Goal: Task Accomplishment & Management: Complete application form

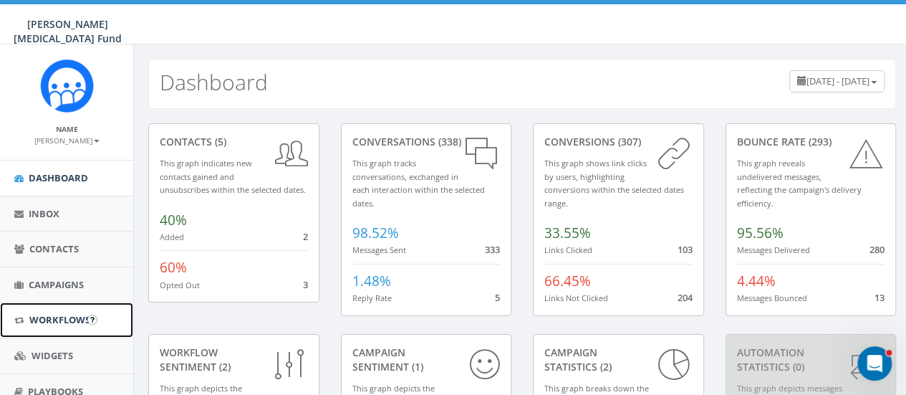
click at [64, 320] on span "Workflows" at bounding box center [59, 319] width 61 height 13
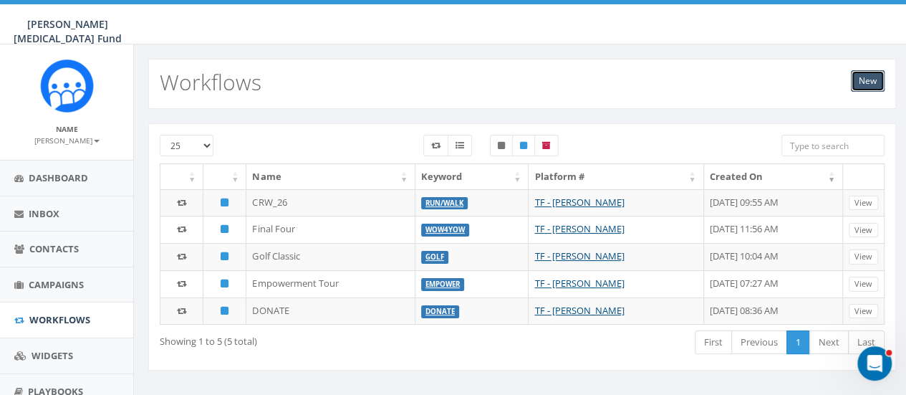
click at [865, 82] on link "New" at bounding box center [868, 80] width 34 height 21
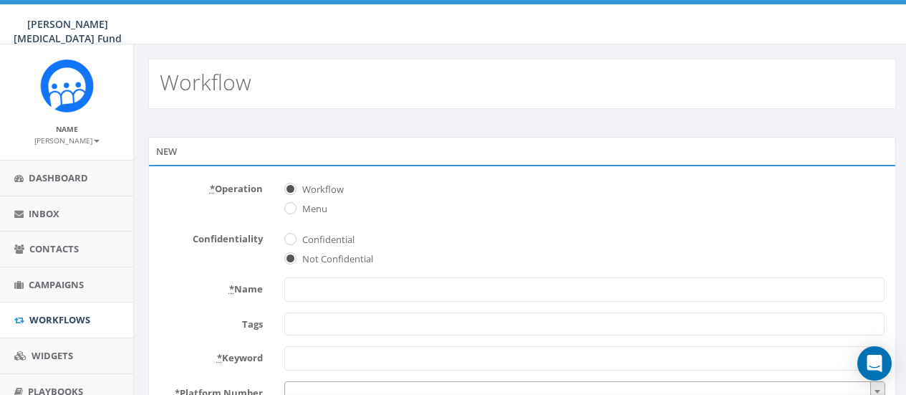
select select
type input "Servant Leader"
click at [484, 327] on span at bounding box center [584, 323] width 600 height 23
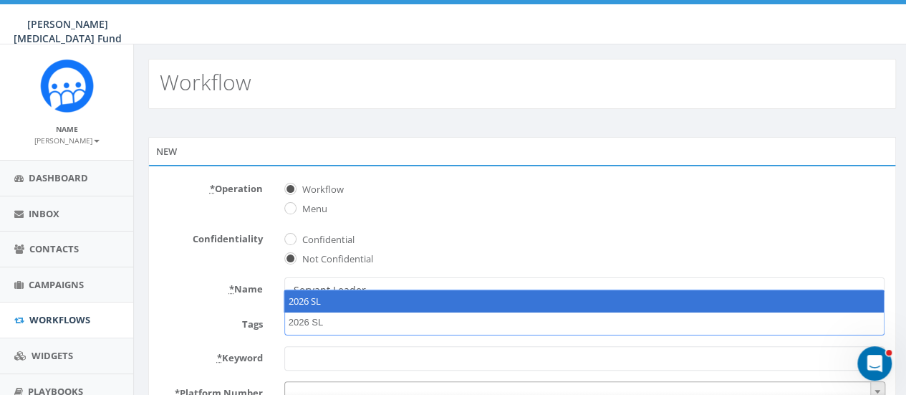
type textarea "2026 SL"
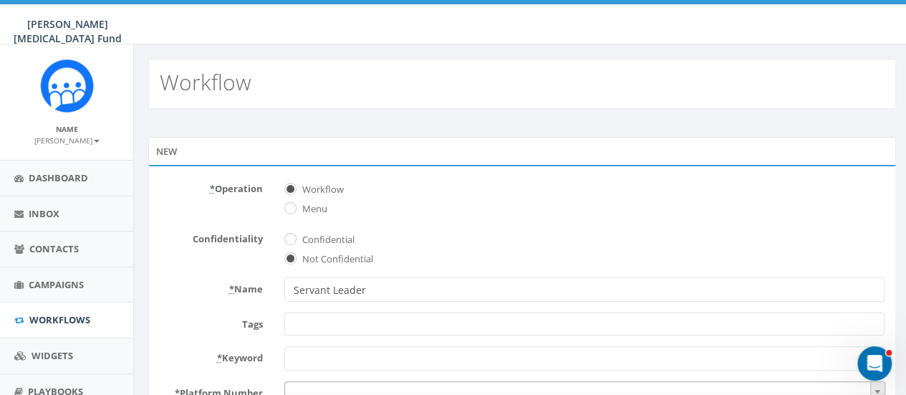
click at [183, 318] on label "Tags" at bounding box center [211, 321] width 125 height 19
click at [284, 313] on select "2025/05/07 A4Kay BALDWIN GA Cleveland Tour CRW DI Coaches Import - 01/29/2025 I…" at bounding box center [284, 312] width 1 height 1
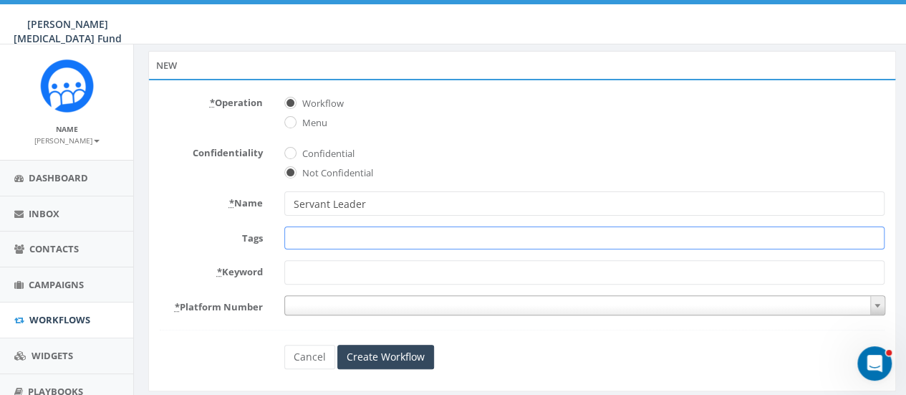
click at [334, 233] on span at bounding box center [584, 237] width 600 height 23
click at [178, 211] on div "* Name Servant Leader" at bounding box center [522, 203] width 747 height 24
click at [292, 268] on input "* Keyword" at bounding box center [584, 272] width 600 height 24
type input "Servant Leader"
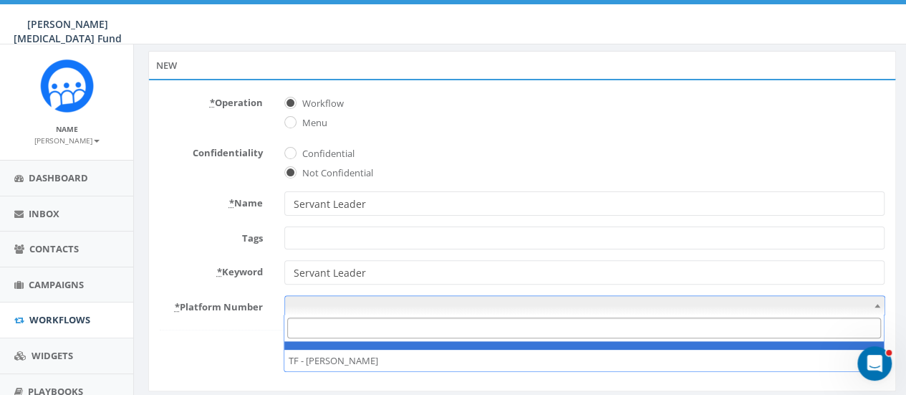
click at [328, 302] on span at bounding box center [584, 305] width 601 height 20
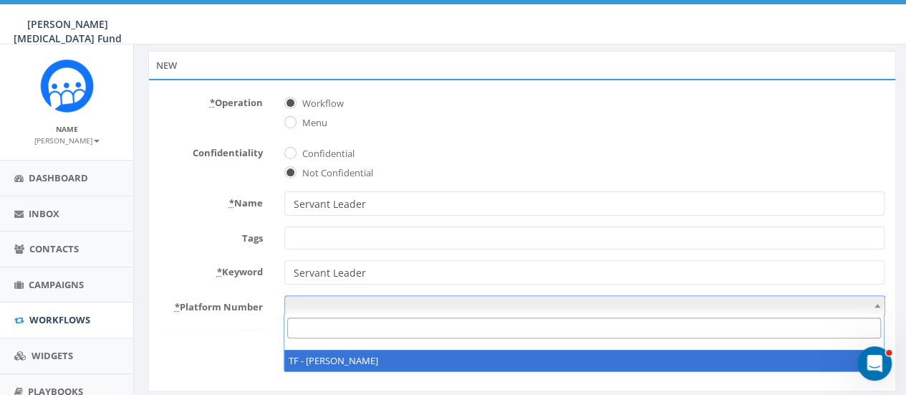
select select "6882889"
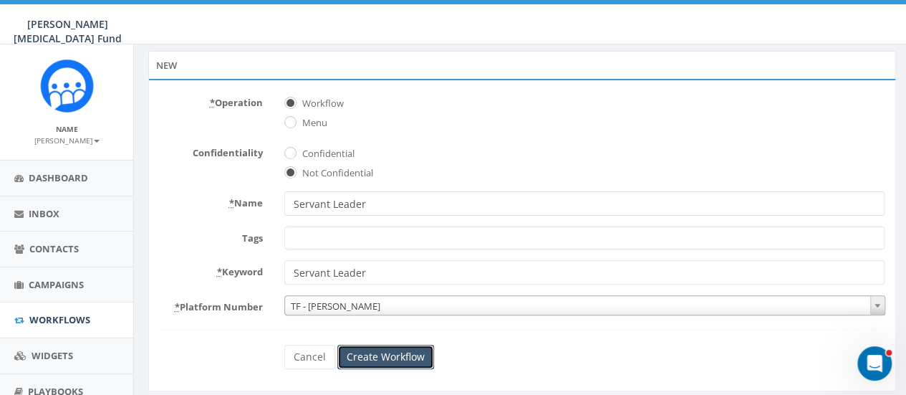
click at [377, 356] on input "Create Workflow" at bounding box center [385, 357] width 97 height 24
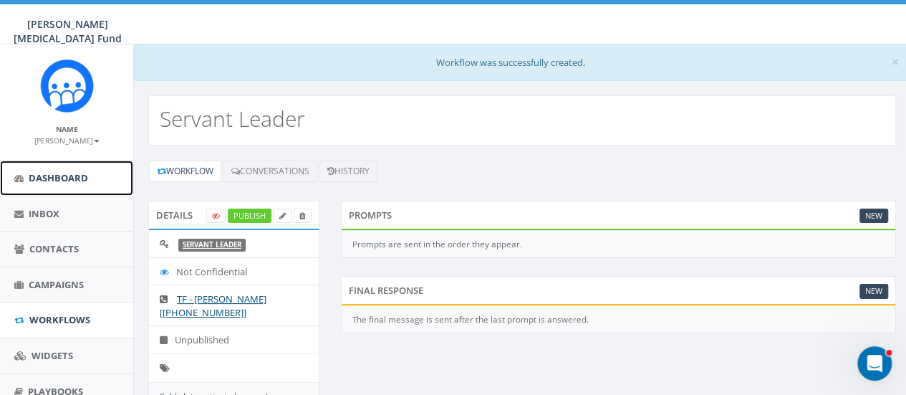
click at [50, 173] on span "Dashboard" at bounding box center [58, 177] width 59 height 13
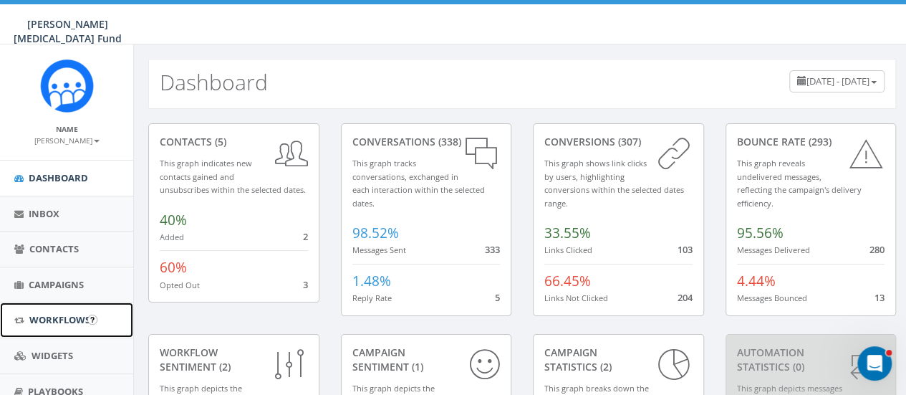
click at [59, 318] on span "Workflows" at bounding box center [59, 319] width 61 height 13
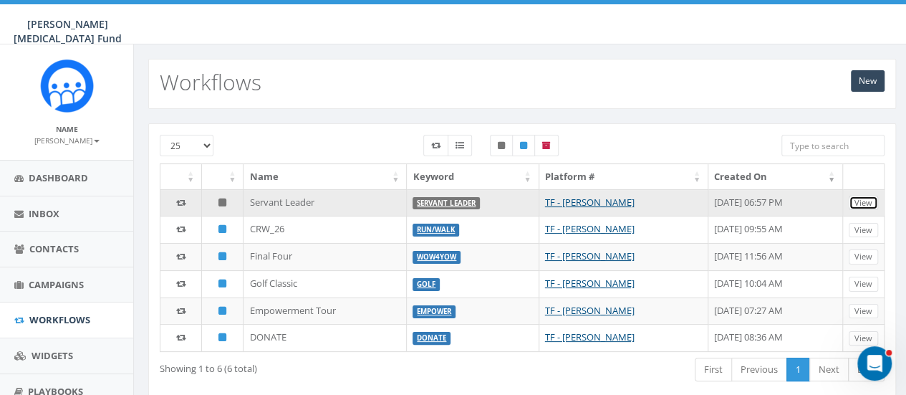
click at [873, 202] on link "View" at bounding box center [863, 203] width 29 height 15
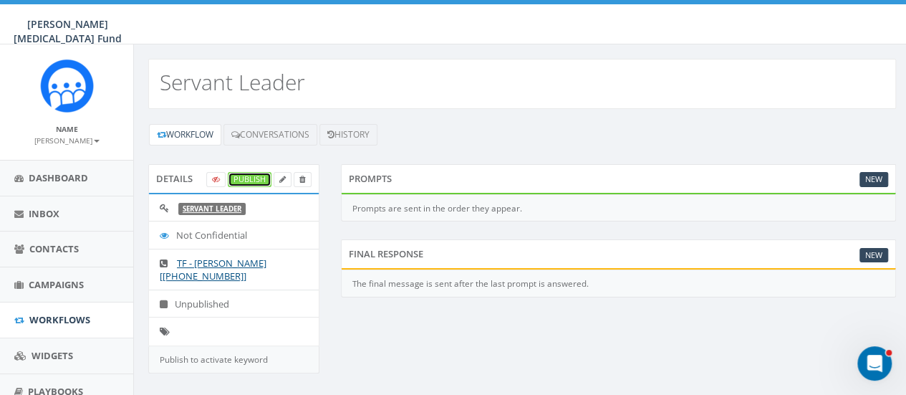
click at [248, 174] on link "Publish" at bounding box center [250, 179] width 44 height 15
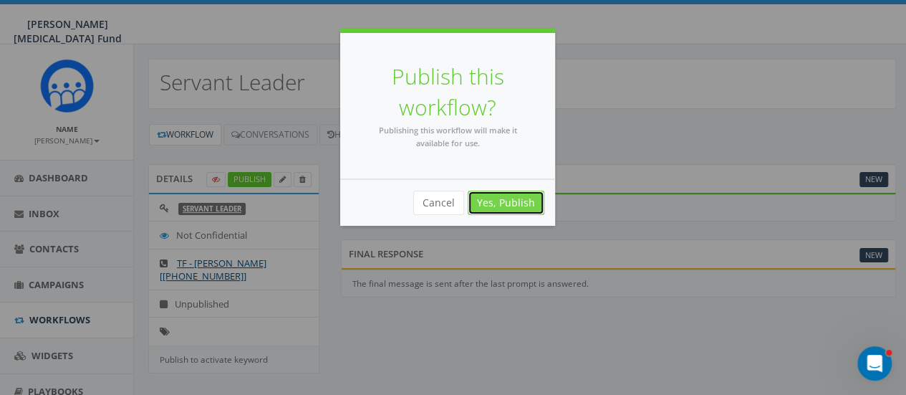
click at [497, 198] on link "Yes, Publish" at bounding box center [506, 203] width 77 height 24
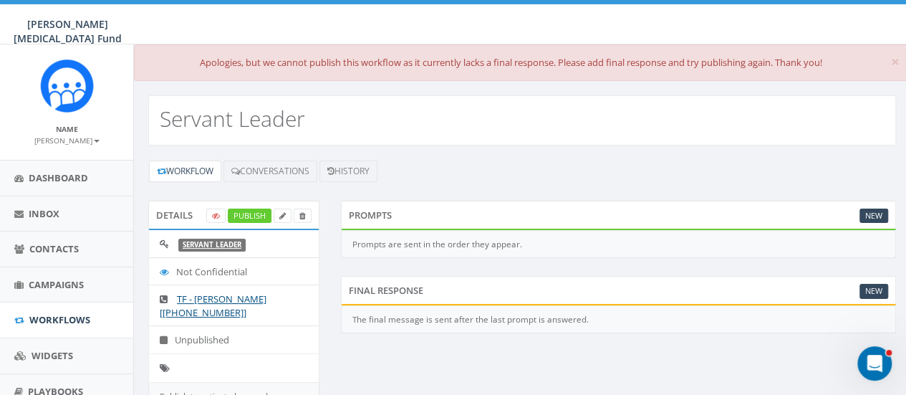
click at [507, 148] on div "Workflow Conversations History Details Publish Servant Leader Not Confidential …" at bounding box center [522, 293] width 777 height 297
click at [873, 214] on link "New" at bounding box center [874, 215] width 29 height 15
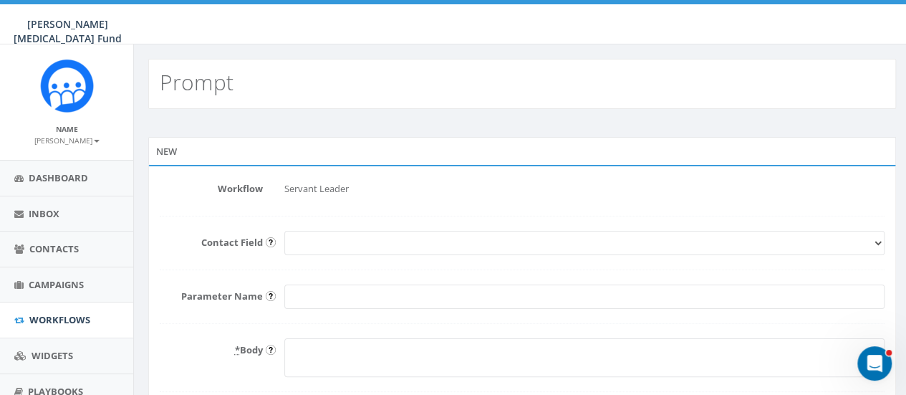
click at [311, 249] on select "First Name Last Name Email" at bounding box center [584, 243] width 600 height 24
select select "First Name"
click at [284, 231] on select "First Name Last Name Email" at bounding box center [584, 243] width 600 height 24
click at [322, 297] on input "Parameter Name" at bounding box center [584, 296] width 600 height 24
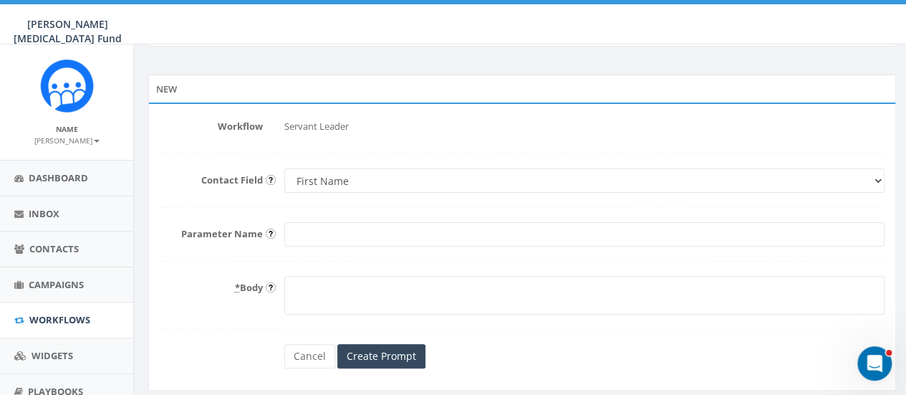
scroll to position [62, 0]
click at [361, 178] on select "First Name Last Name Email" at bounding box center [584, 181] width 600 height 24
click at [226, 208] on form "Workflow Servant Leader Contact Field First Name Last Name Email Parameter Name…" at bounding box center [522, 242] width 725 height 254
click at [341, 181] on select "First Name Last Name Email" at bounding box center [584, 181] width 600 height 24
click at [284, 169] on select "First Name Last Name Email" at bounding box center [584, 181] width 600 height 24
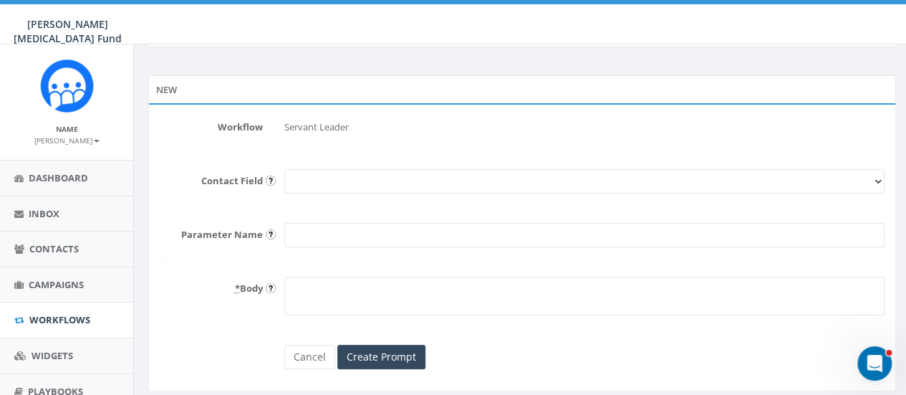
click at [295, 182] on select "First Name Last Name Email" at bounding box center [584, 181] width 600 height 24
select select "First Name"
click at [284, 169] on select "First Name Last Name Email" at bounding box center [584, 181] width 600 height 24
click at [310, 286] on textarea "* Body" at bounding box center [584, 296] width 600 height 39
type textarea "Welcome, what is your first name?"
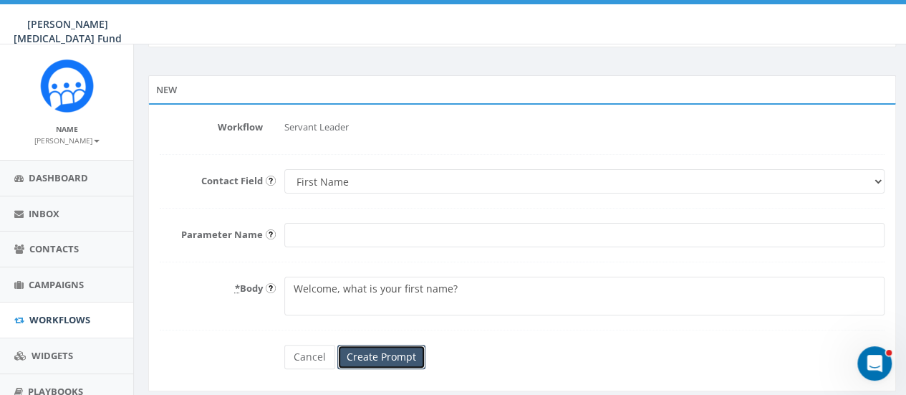
click at [373, 355] on input "Create Prompt" at bounding box center [381, 357] width 88 height 24
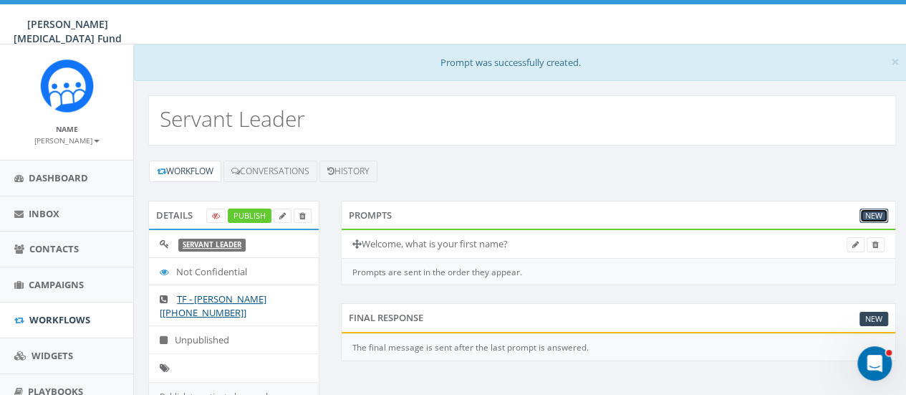
click at [874, 211] on link "New" at bounding box center [874, 215] width 29 height 15
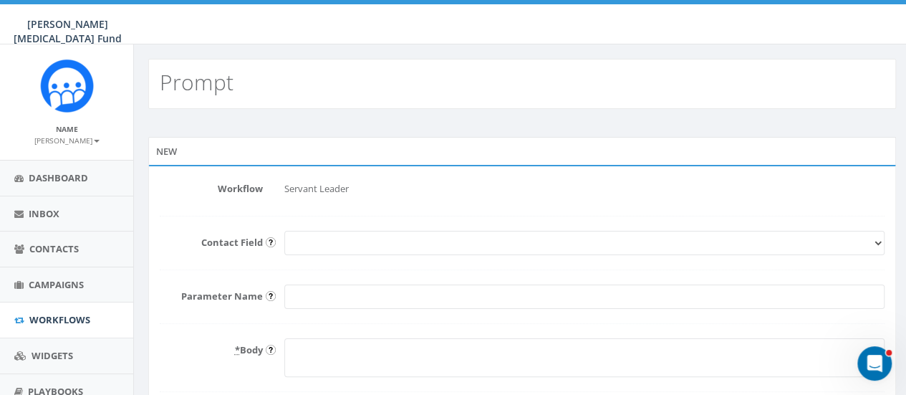
click at [305, 246] on select "First Name Last Name Email" at bounding box center [584, 243] width 600 height 24
select select "Last Name"
click at [284, 231] on select "First Name Last Name Email" at bounding box center [584, 243] width 600 height 24
click at [316, 347] on textarea "* Body" at bounding box center [584, 357] width 600 height 39
type textarea "W"
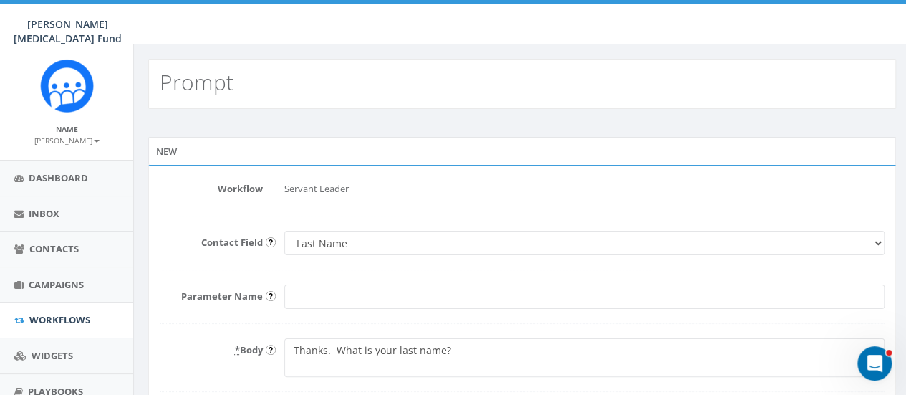
scroll to position [117, 0]
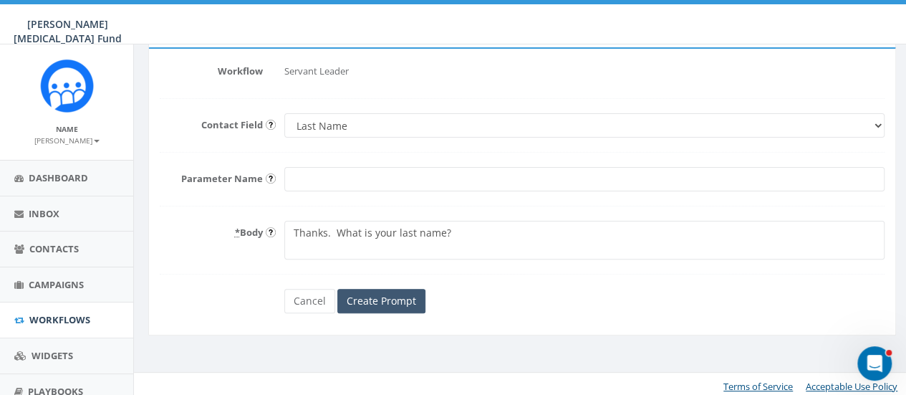
type textarea "Thanks. What is your last name?"
click at [407, 304] on input "Create Prompt" at bounding box center [381, 301] width 88 height 24
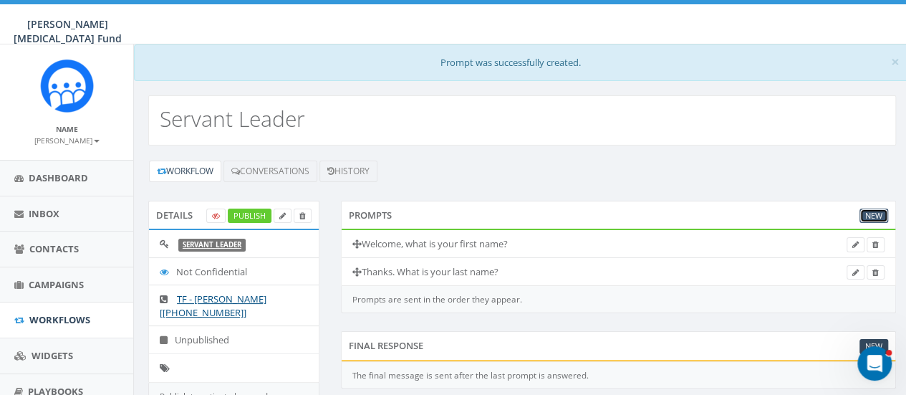
click at [881, 214] on link "New" at bounding box center [874, 215] width 29 height 15
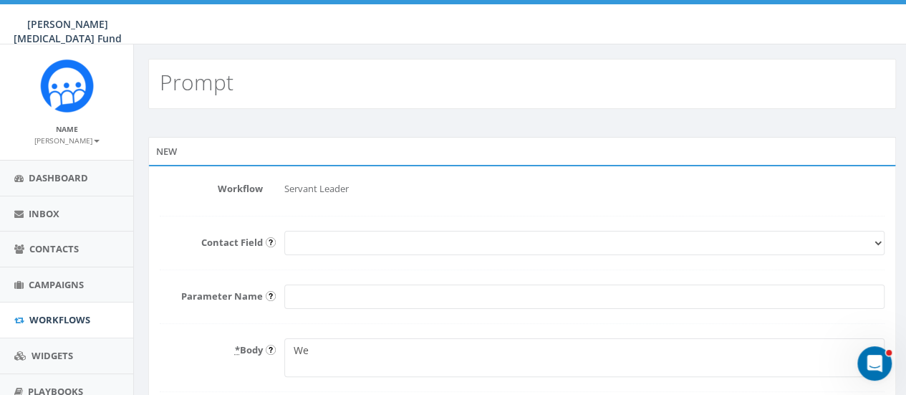
type textarea "W"
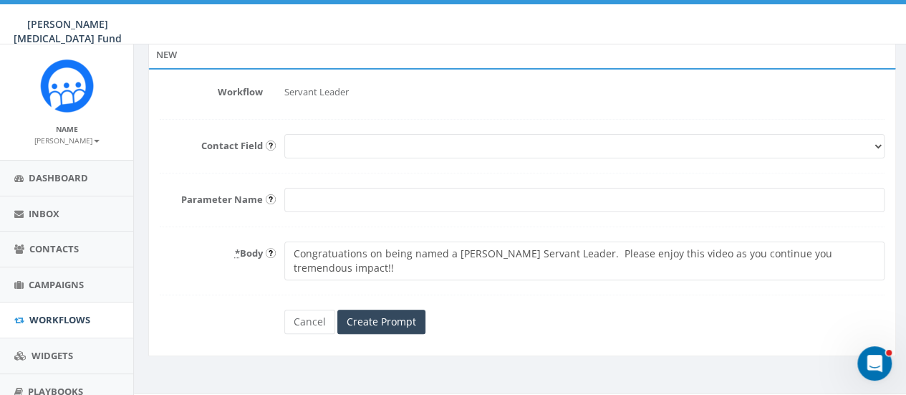
scroll to position [97, 0]
type textarea "Congratuations on being named a [PERSON_NAME] Servant Leader. Please enjoy this…"
click at [394, 317] on input "Create Prompt" at bounding box center [381, 321] width 88 height 24
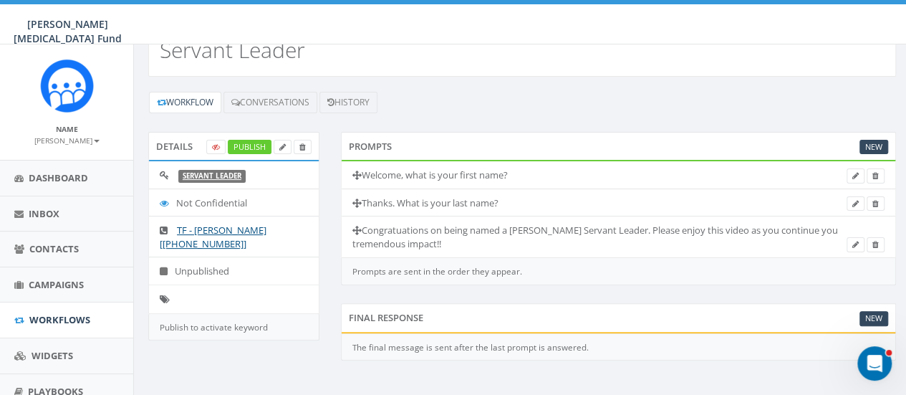
scroll to position [79, 0]
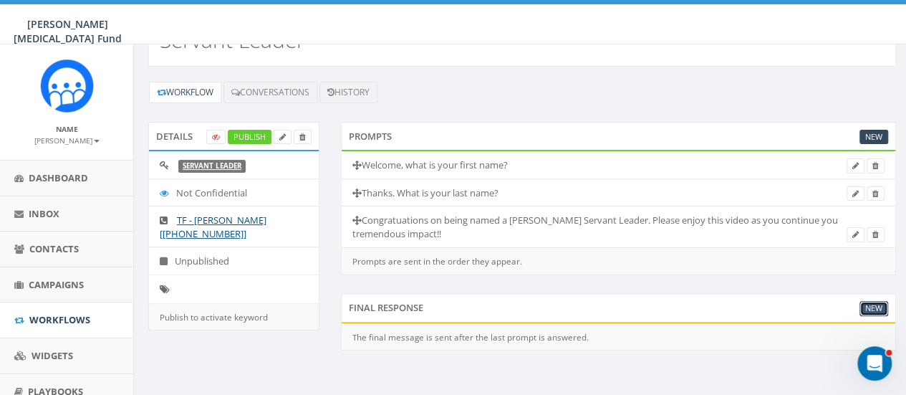
click at [872, 302] on link "New" at bounding box center [874, 308] width 29 height 15
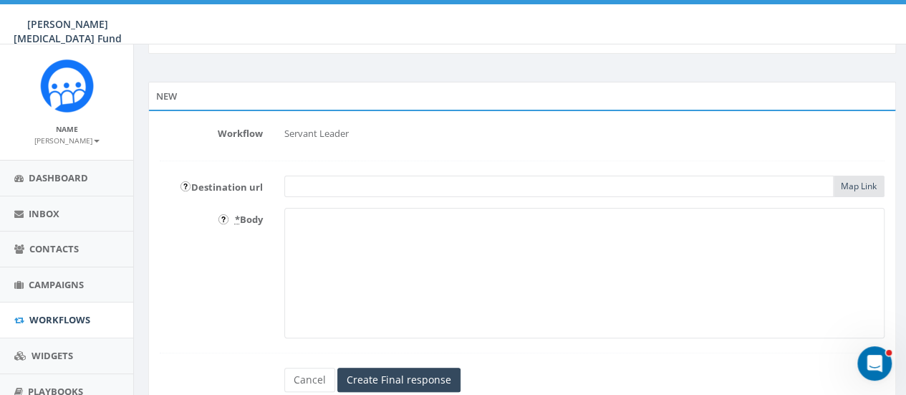
scroll to position [54, 0]
click at [851, 184] on div "Map Link" at bounding box center [584, 186] width 600 height 21
click at [341, 190] on input "text" at bounding box center [559, 186] width 550 height 21
paste input "[URL][DOMAIN_NAME]"
type input "[URL][DOMAIN_NAME]"
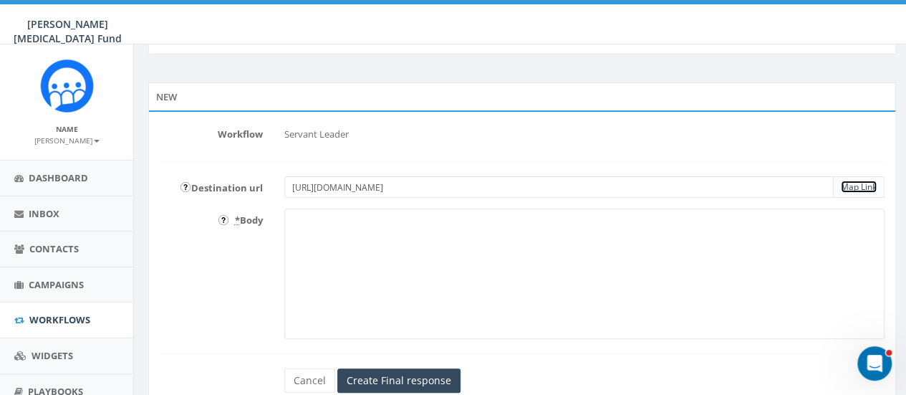
click at [861, 188] on link "Map Link" at bounding box center [859, 187] width 36 height 12
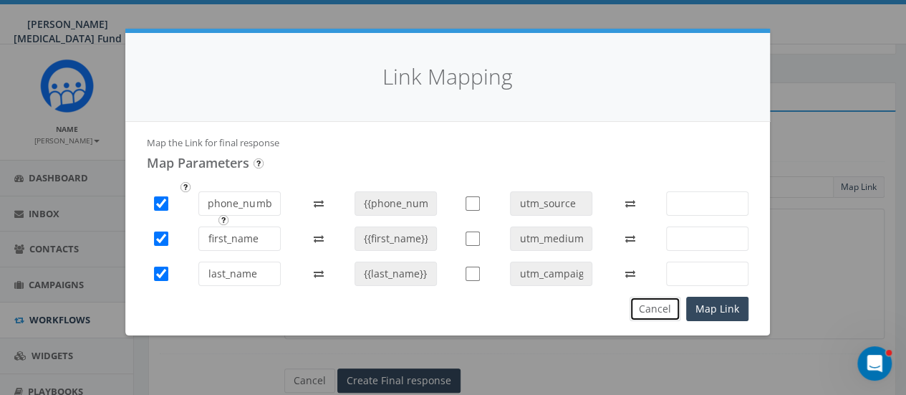
click at [663, 311] on button "Cancel" at bounding box center [655, 309] width 51 height 24
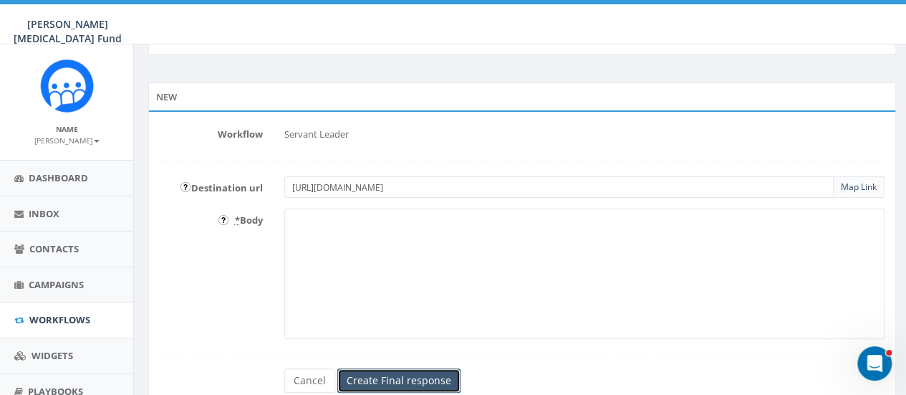
click at [431, 383] on input "Create Final response" at bounding box center [398, 380] width 123 height 24
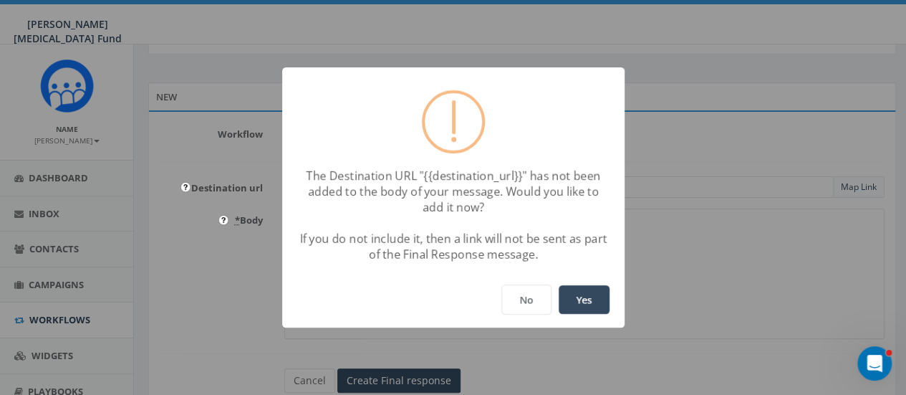
click at [598, 296] on button "Yes" at bounding box center [584, 299] width 51 height 29
type textarea "{{destination_url}}"
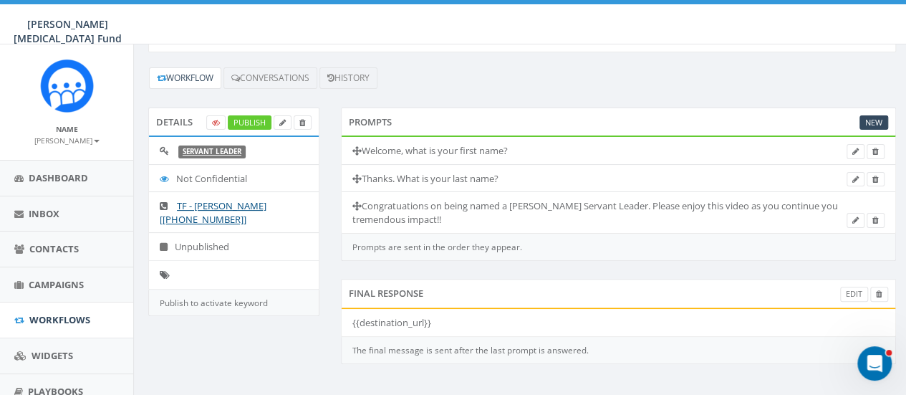
scroll to position [92, 0]
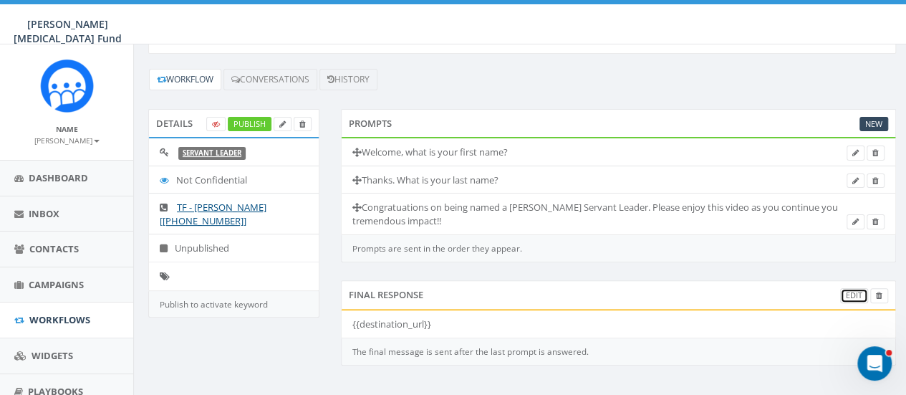
click at [853, 291] on link "Edit" at bounding box center [854, 295] width 28 height 15
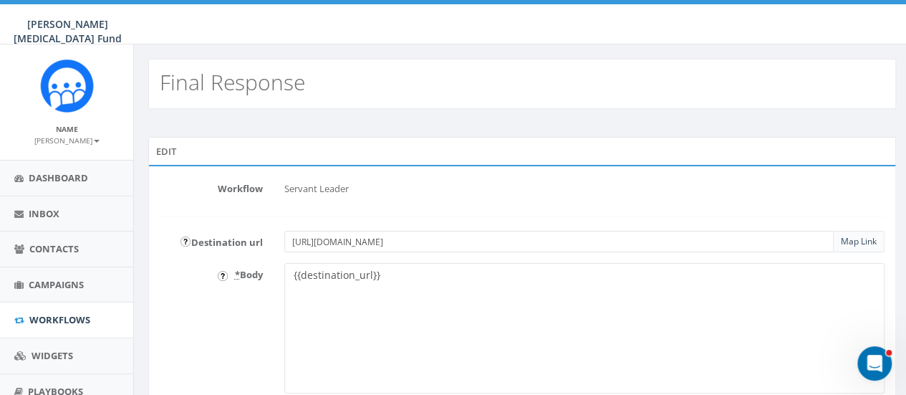
scroll to position [123, 0]
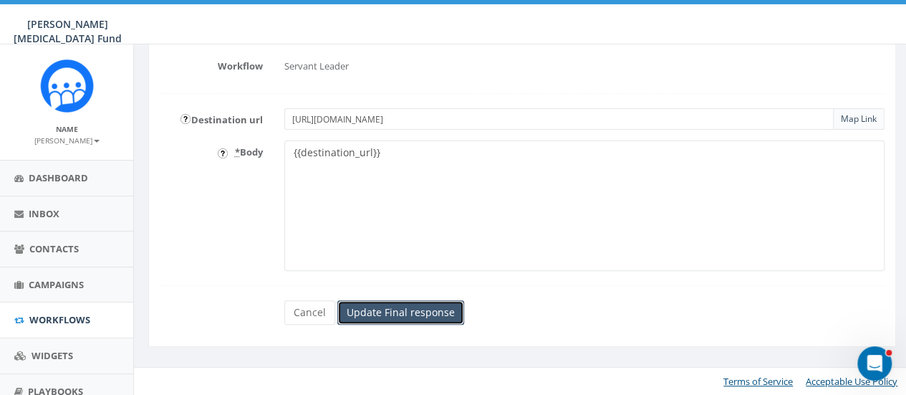
click at [402, 317] on input "Update Final response" at bounding box center [400, 312] width 127 height 24
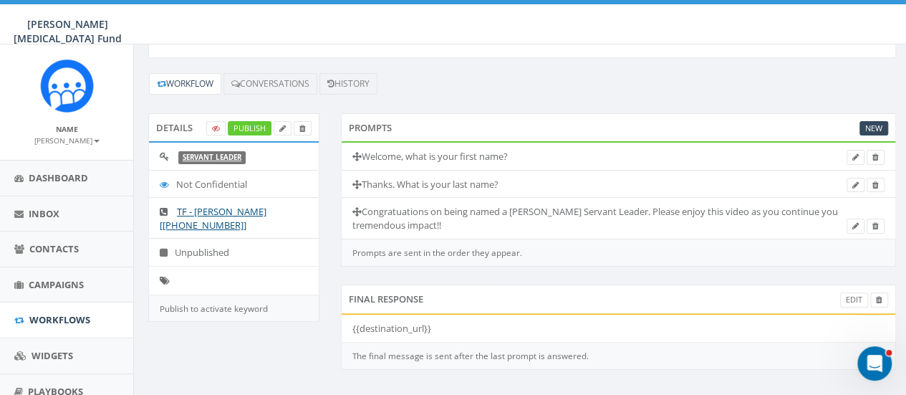
scroll to position [123, 0]
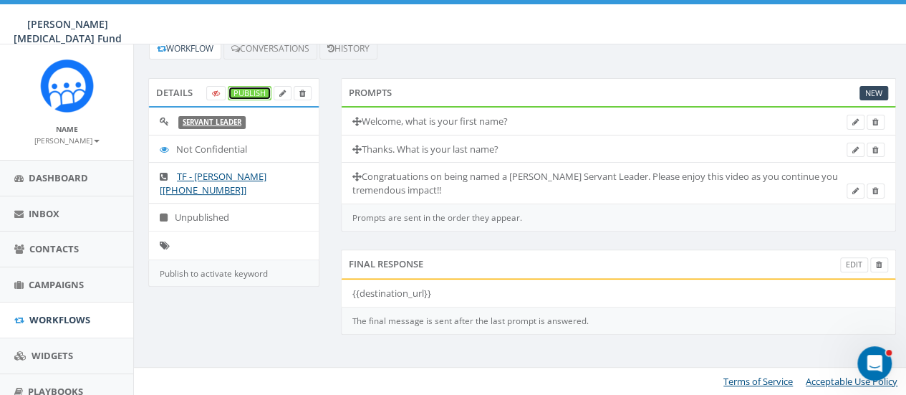
click at [248, 93] on link "Publish" at bounding box center [250, 93] width 44 height 15
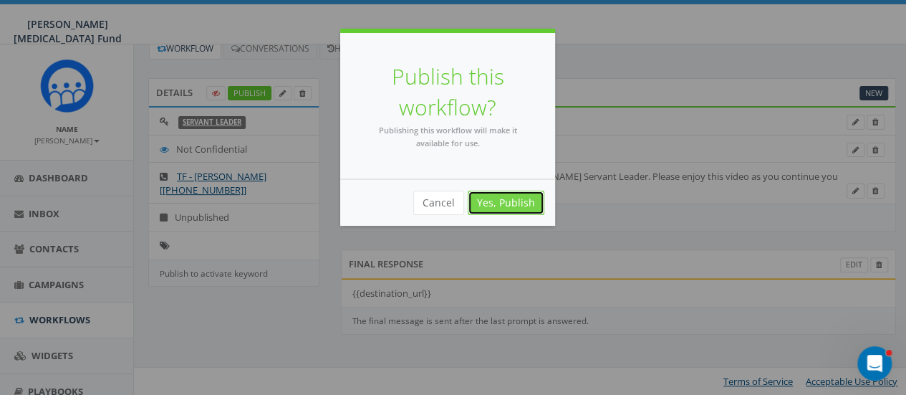
click at [504, 199] on link "Yes, Publish" at bounding box center [506, 203] width 77 height 24
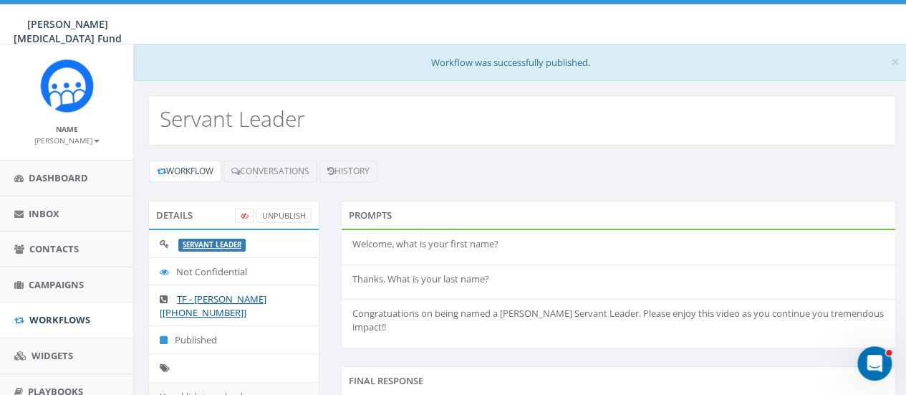
scroll to position [1, 0]
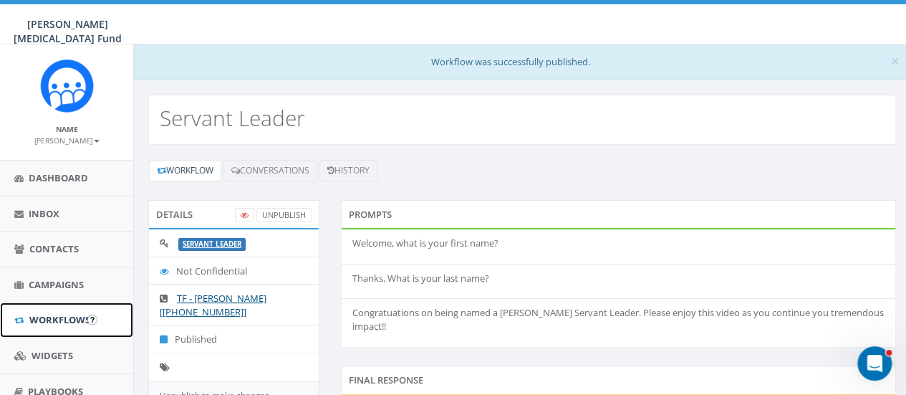
click at [47, 323] on span "Workflows" at bounding box center [59, 319] width 61 height 13
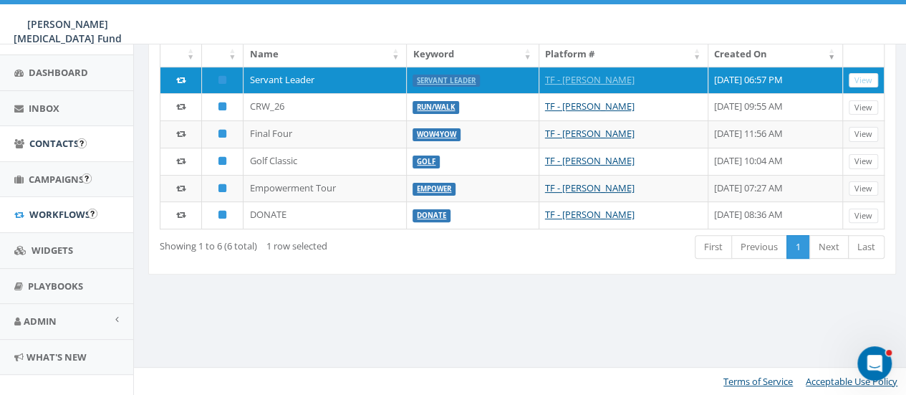
scroll to position [123, 0]
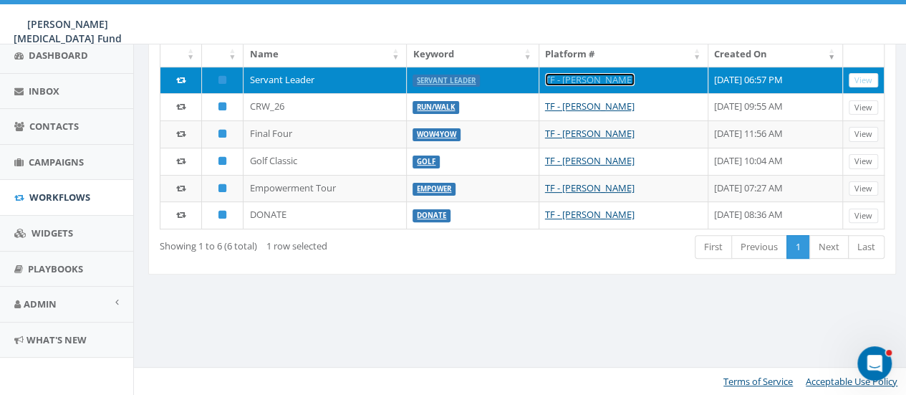
click at [563, 78] on link "TF - [PERSON_NAME]" at bounding box center [590, 79] width 90 height 13
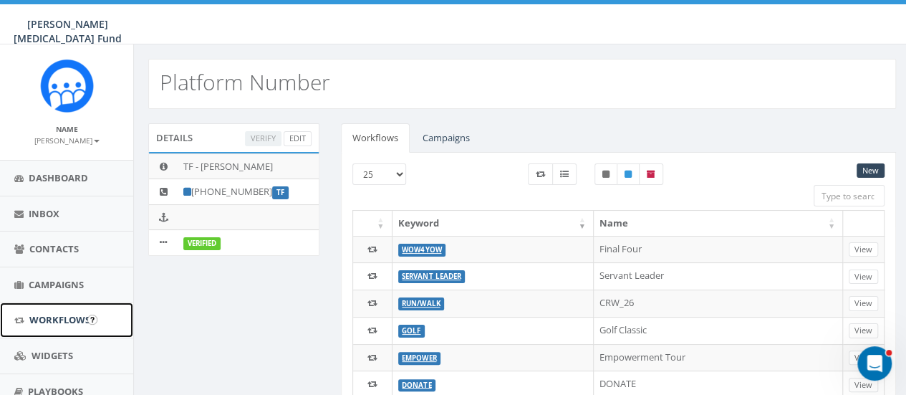
click at [49, 317] on span "Workflows" at bounding box center [59, 319] width 61 height 13
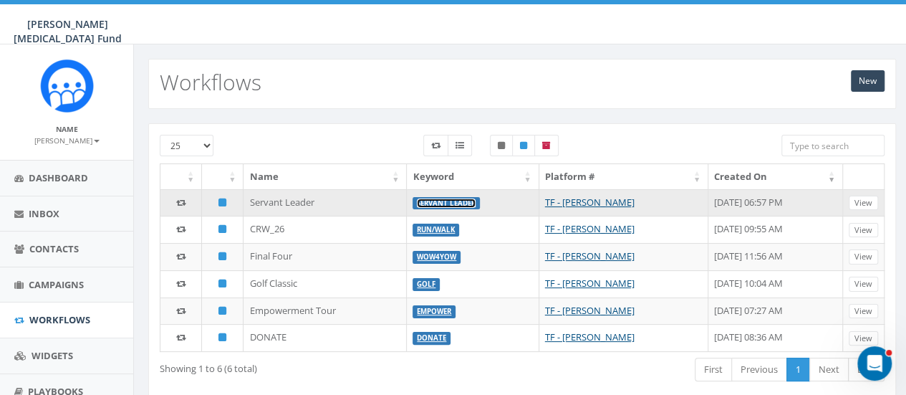
click at [430, 201] on link "Servant Leader" at bounding box center [446, 202] width 59 height 9
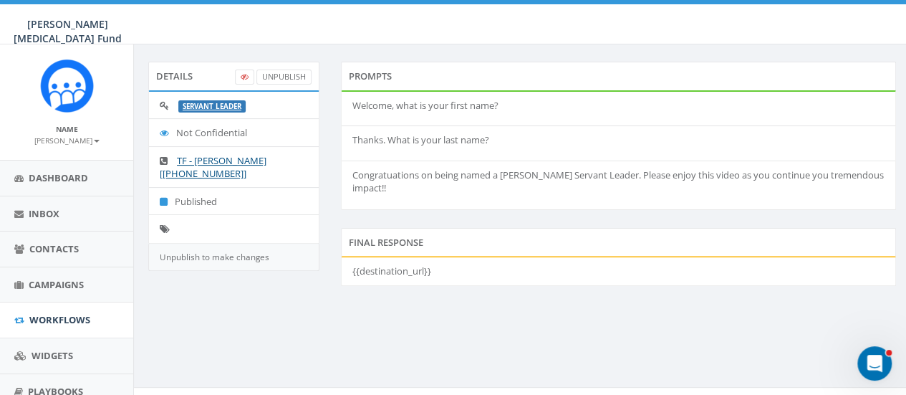
scroll to position [123, 0]
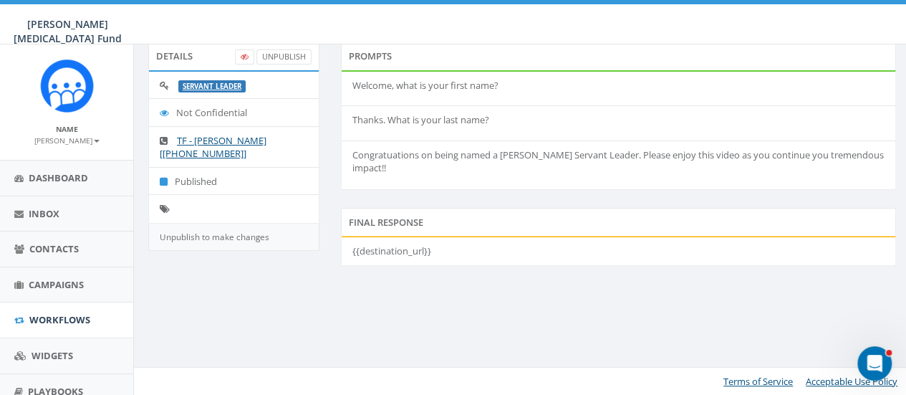
click at [463, 167] on p "Congratuations on being named a [PERSON_NAME] Servant Leader. Please enjoy this…" at bounding box center [618, 161] width 533 height 27
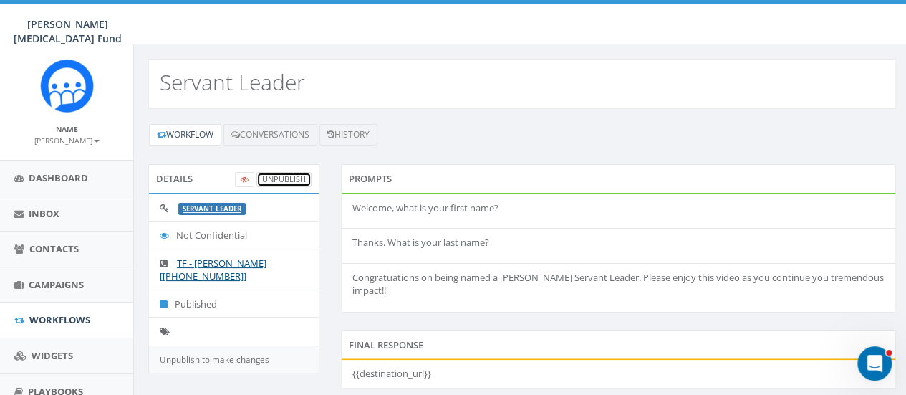
click at [277, 178] on link "UnPublish" at bounding box center [283, 179] width 55 height 15
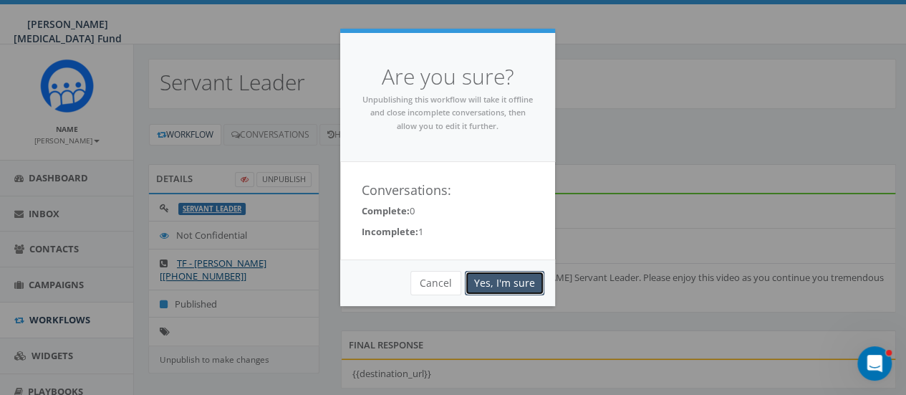
click at [496, 283] on link "Yes, I'm sure" at bounding box center [505, 283] width 80 height 24
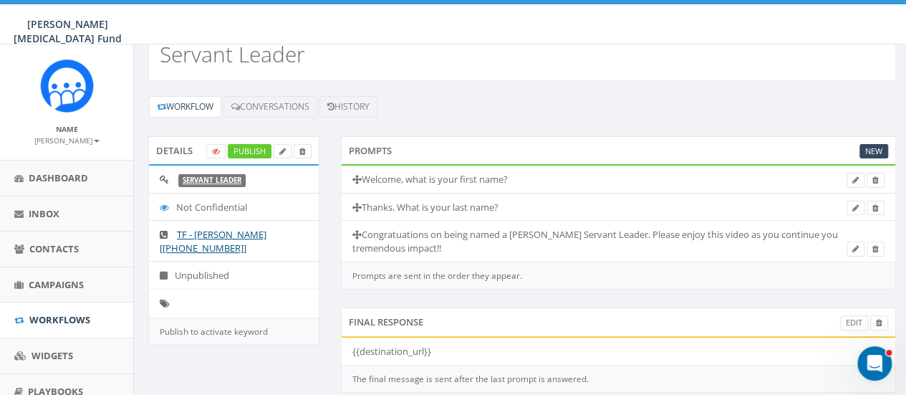
scroll to position [81, 0]
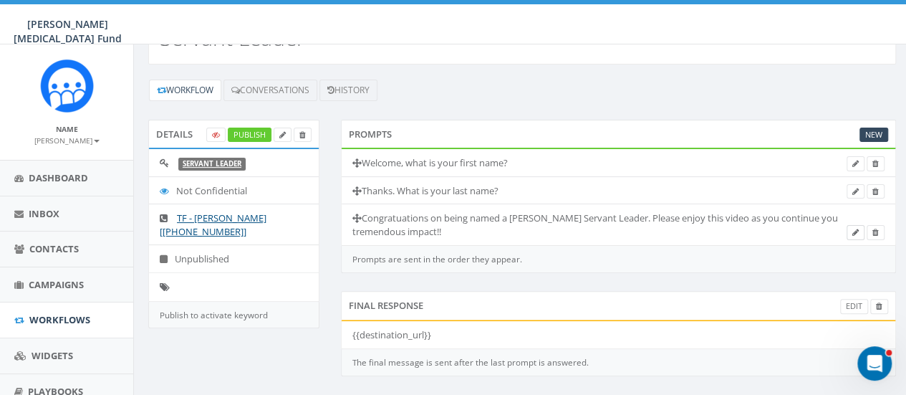
click at [858, 232] on icon at bounding box center [856, 233] width 6 height 8
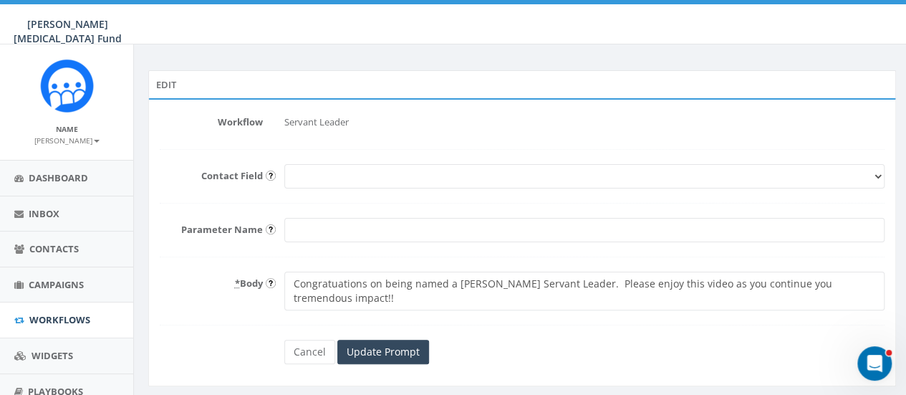
scroll to position [67, 0]
click at [400, 303] on textarea "Congratuations on being named a Kay Yow Servant Leader. Please enjoy this video…" at bounding box center [584, 290] width 600 height 39
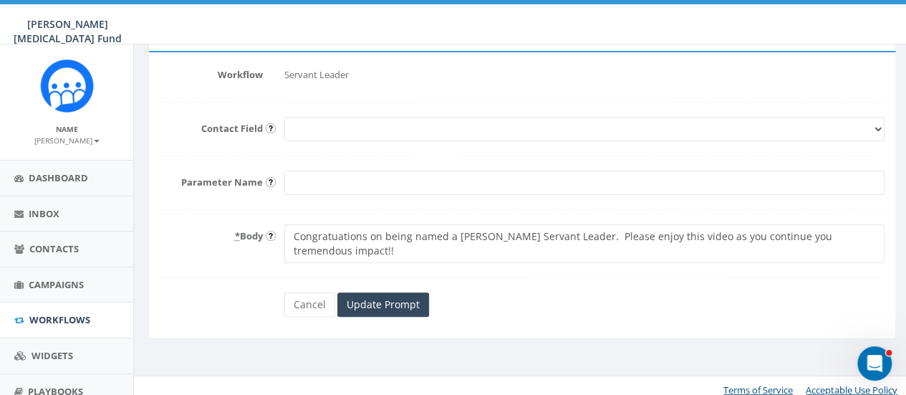
scroll to position [123, 0]
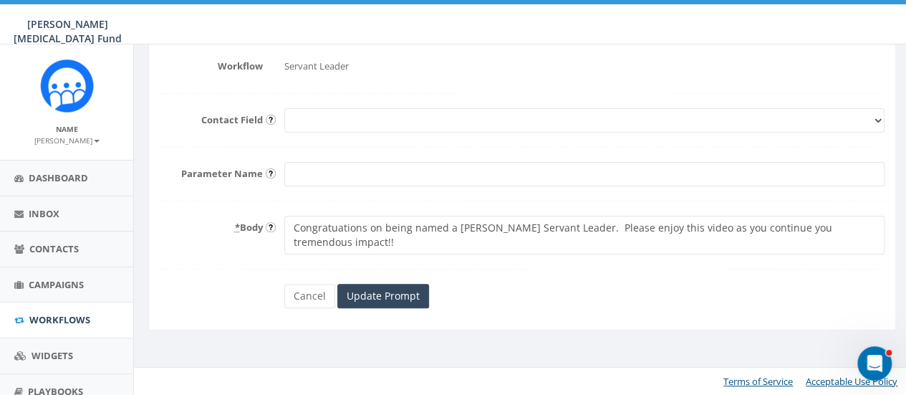
click at [353, 242] on textarea "Congratuations on being named a [PERSON_NAME] Servant Leader. Please enjoy this…" at bounding box center [584, 235] width 600 height 39
paste textarea "<iframe src="https://rally.so/videos/011d4c2c-81a6-425d-9fd3-0798a59216d4/ifram…"
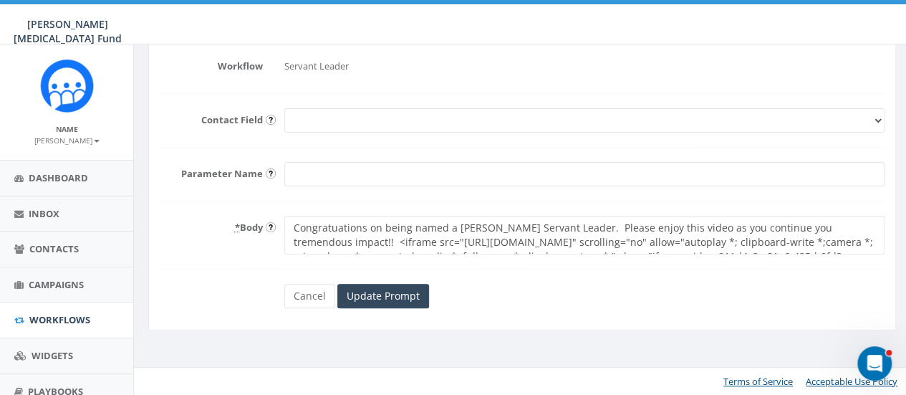
scroll to position [24, 0]
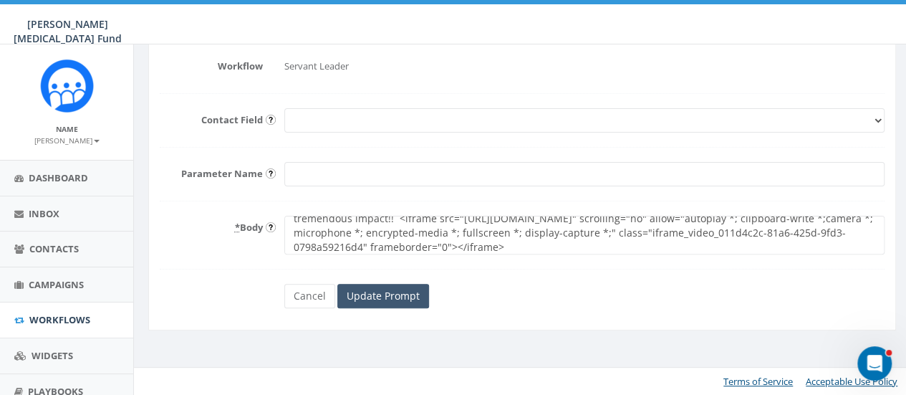
type textarea "Congratuations on being named a [PERSON_NAME] Servant Leader. Please enjoy this…"
click at [385, 293] on input "Update Prompt" at bounding box center [383, 296] width 92 height 24
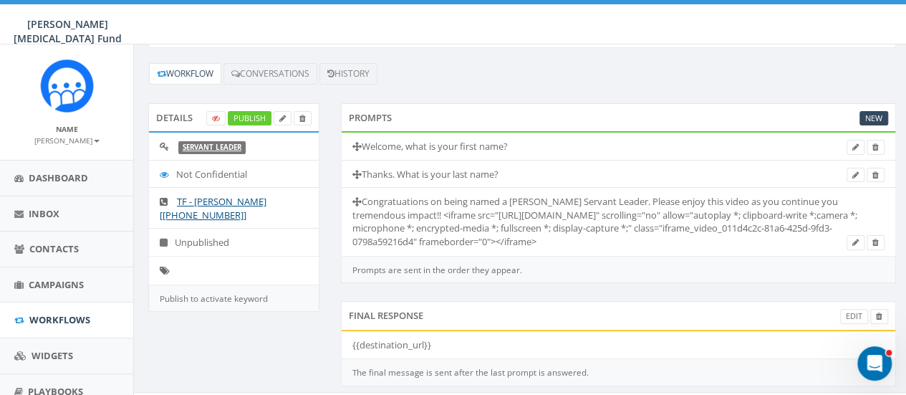
scroll to position [123, 0]
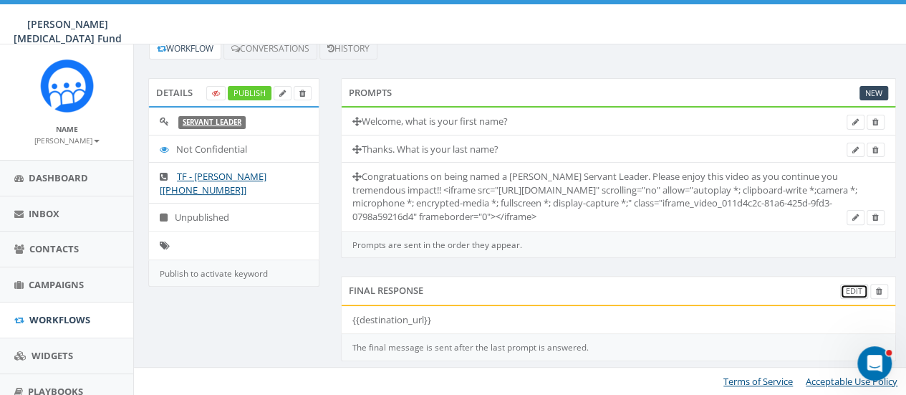
click at [854, 286] on link "Edit" at bounding box center [854, 291] width 28 height 15
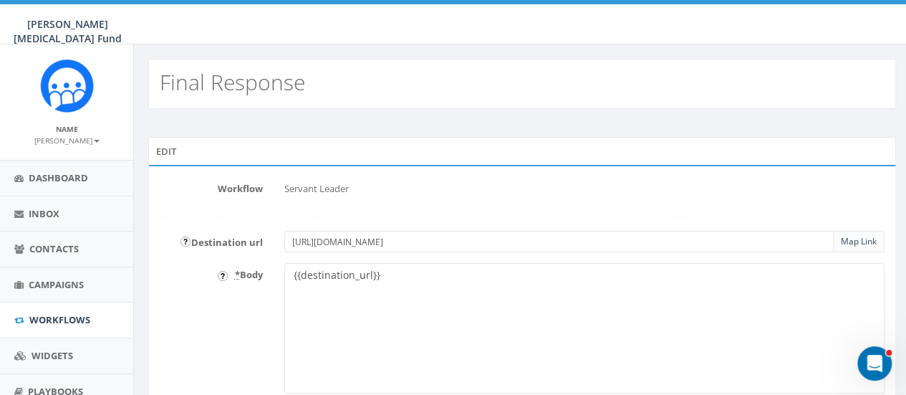
drag, startPoint x: 562, startPoint y: 246, endPoint x: 229, endPoint y: 256, distance: 334.0
click at [229, 256] on form "Workflow Servant Leader Destination url https://rally.so/videos/011d4c2c-81a6-4…" at bounding box center [522, 312] width 725 height 270
drag, startPoint x: 398, startPoint y: 274, endPoint x: 216, endPoint y: 269, distance: 182.1
click at [216, 269] on div "* Body {{destination_url}}" at bounding box center [522, 328] width 747 height 130
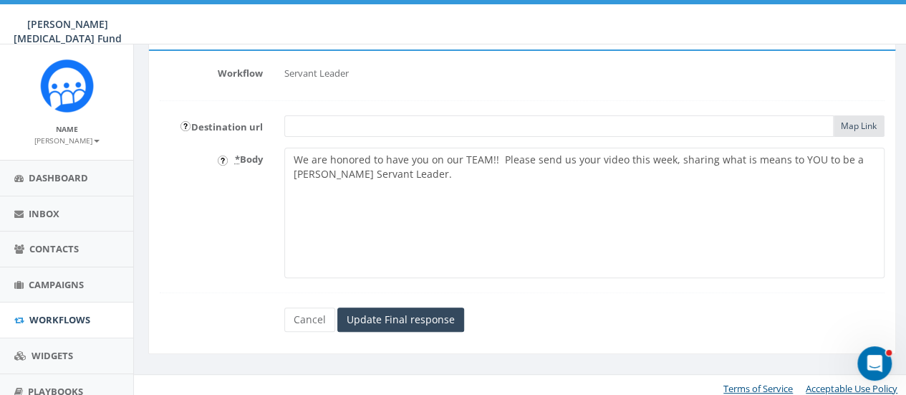
scroll to position [116, 0]
type textarea "We are honored to have you on our TEAM!! Please send us your video this week, s…"
click at [411, 322] on input "Update Final response" at bounding box center [400, 319] width 127 height 24
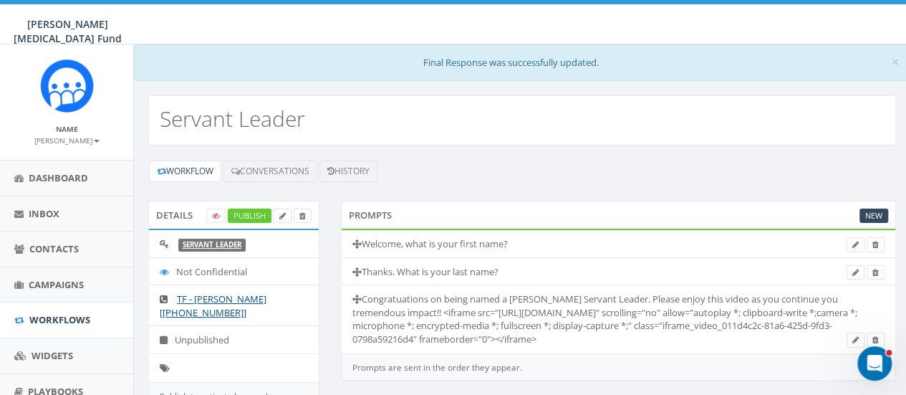
click at [387, 306] on li "Congratuations on being named a [PERSON_NAME] Servant Leader. Please enjoy this…" at bounding box center [619, 318] width 555 height 68
click at [390, 310] on li "Congratuations on being named a [PERSON_NAME] Servant Leader. Please enjoy this…" at bounding box center [619, 318] width 555 height 68
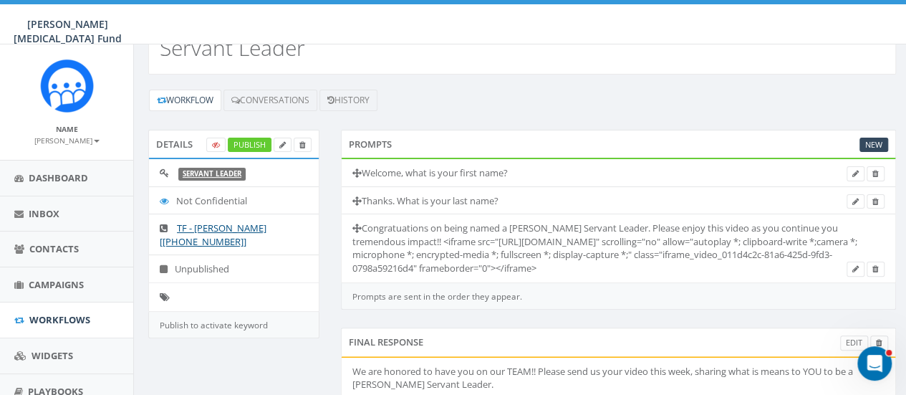
scroll to position [97, 0]
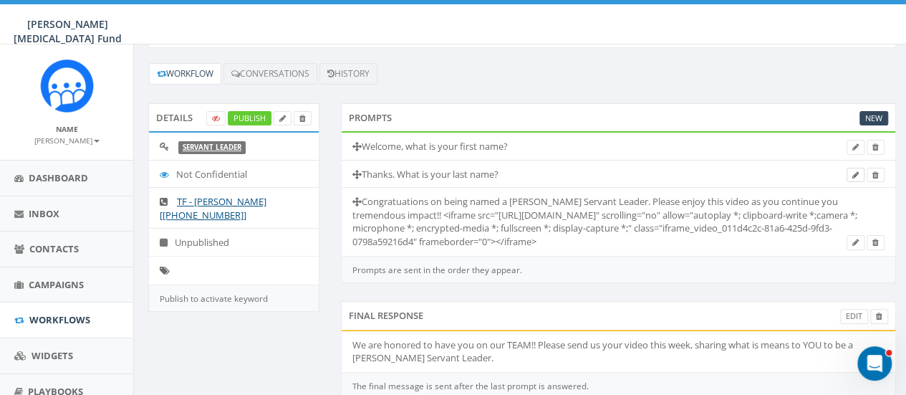
click at [860, 176] on link at bounding box center [856, 175] width 18 height 15
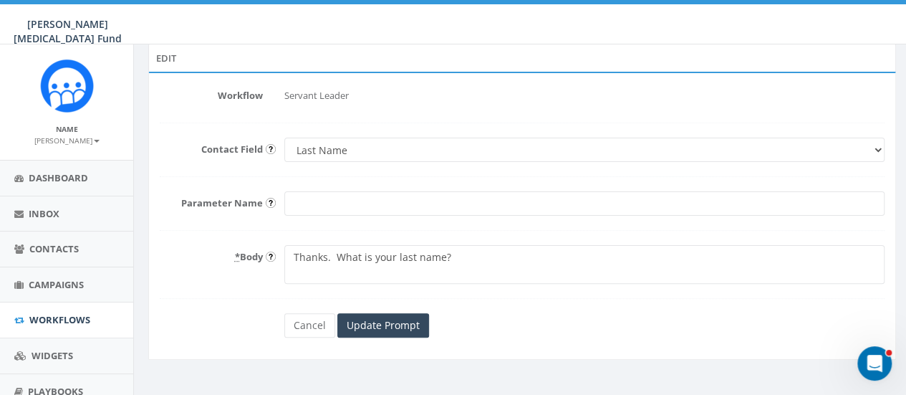
scroll to position [100, 0]
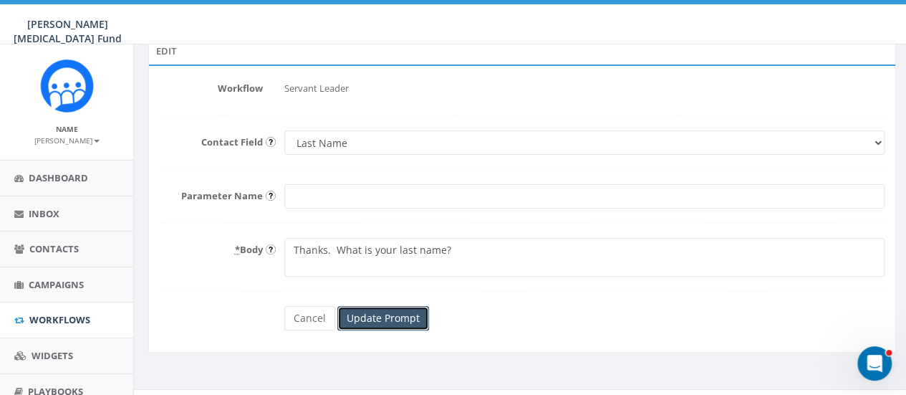
click at [416, 320] on input "Update Prompt" at bounding box center [383, 318] width 92 height 24
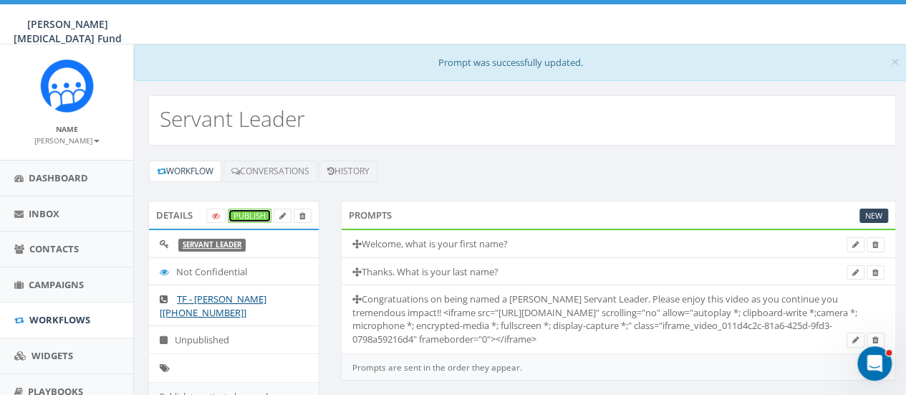
click at [255, 211] on link "Publish" at bounding box center [250, 215] width 44 height 15
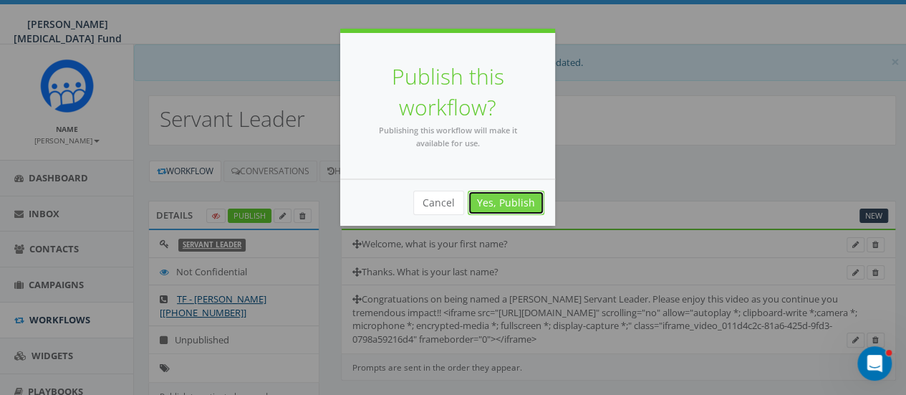
click at [524, 201] on link "Yes, Publish" at bounding box center [506, 203] width 77 height 24
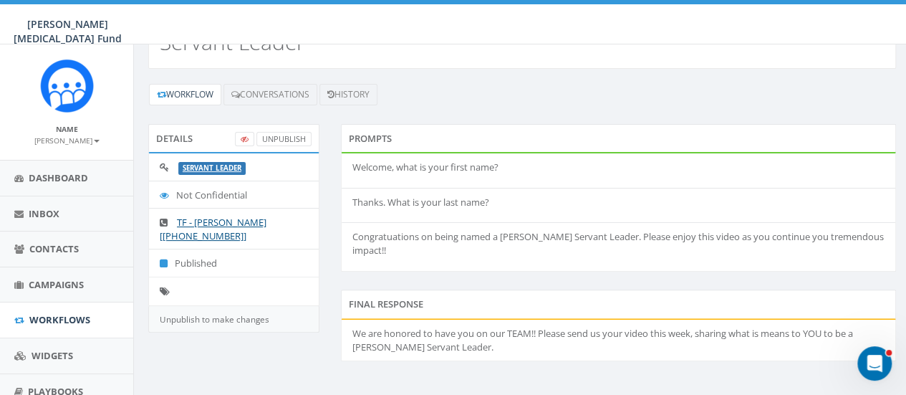
scroll to position [72, 0]
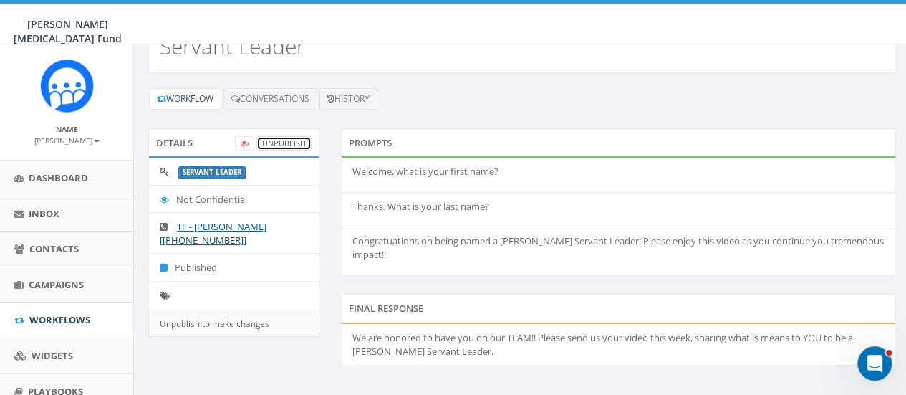
click at [287, 143] on link "UnPublish" at bounding box center [283, 143] width 55 height 15
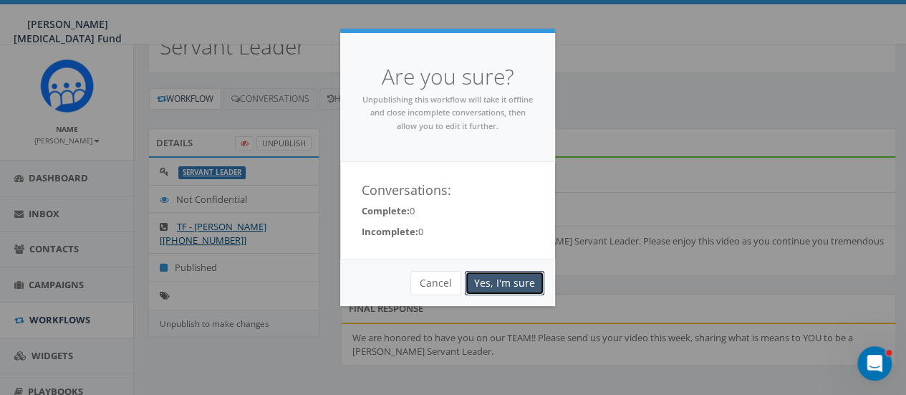
click at [486, 277] on link "Yes, I'm sure" at bounding box center [505, 283] width 80 height 24
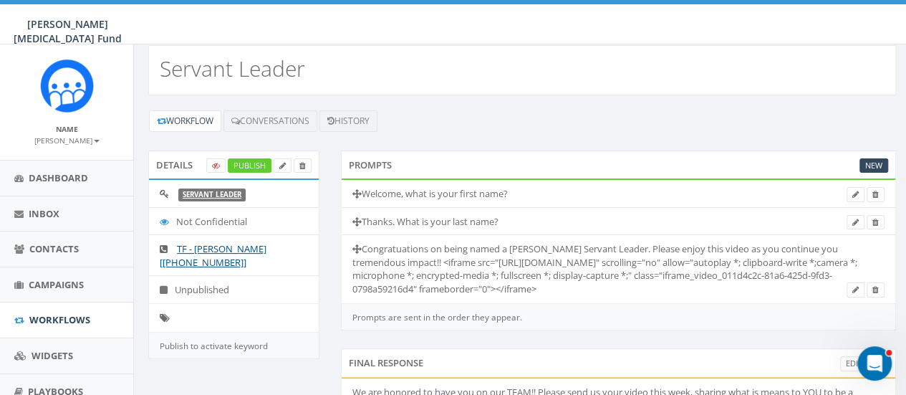
scroll to position [51, 0]
click at [388, 257] on li "Congratuations on being named a [PERSON_NAME] Servant Leader. Please enjoy this…" at bounding box center [619, 268] width 555 height 68
click at [855, 285] on icon at bounding box center [856, 289] width 6 height 8
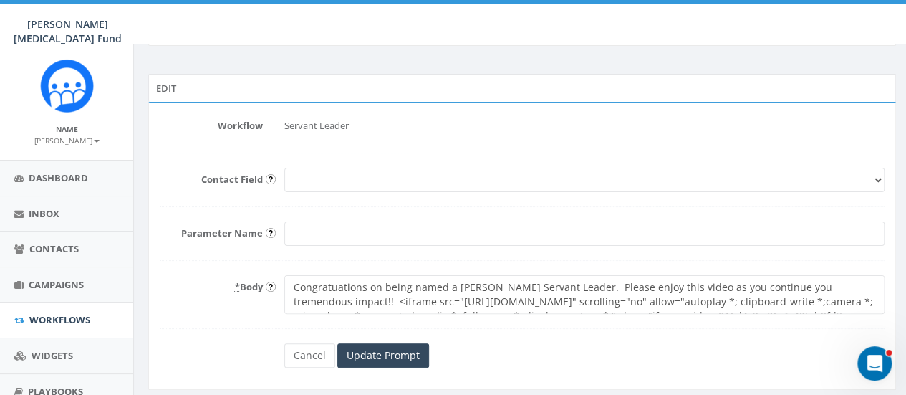
scroll to position [64, 0]
click at [335, 297] on textarea "Congratuations on being named a Kay Yow Servant Leader. Please enjoy this video…" at bounding box center [584, 293] width 600 height 39
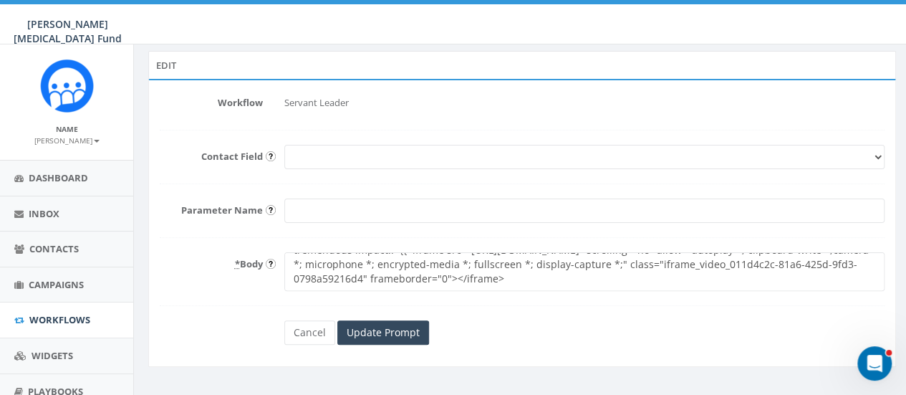
scroll to position [87, 0]
click at [722, 276] on textarea "Congratuations on being named a Kay Yow Servant Leader. Please enjoy this video…" at bounding box center [584, 270] width 600 height 39
type textarea "Congratuations on being named a Kay Yow Servant Leader. Please enjoy this video…"
click at [380, 335] on input "Update Prompt" at bounding box center [383, 331] width 92 height 24
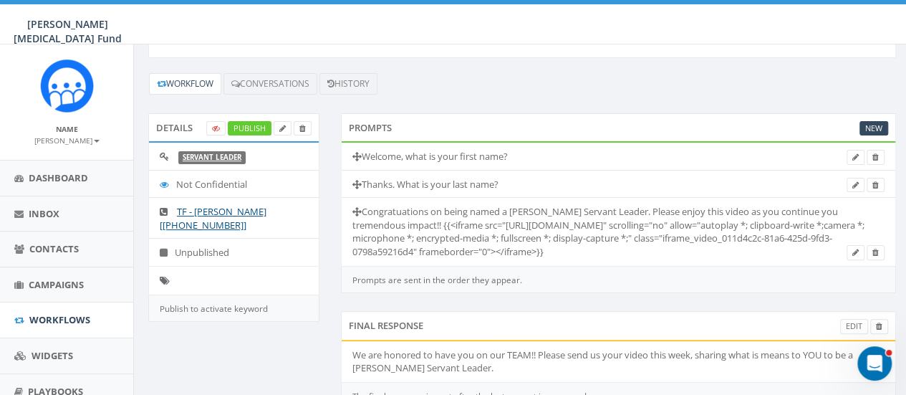
scroll to position [130, 0]
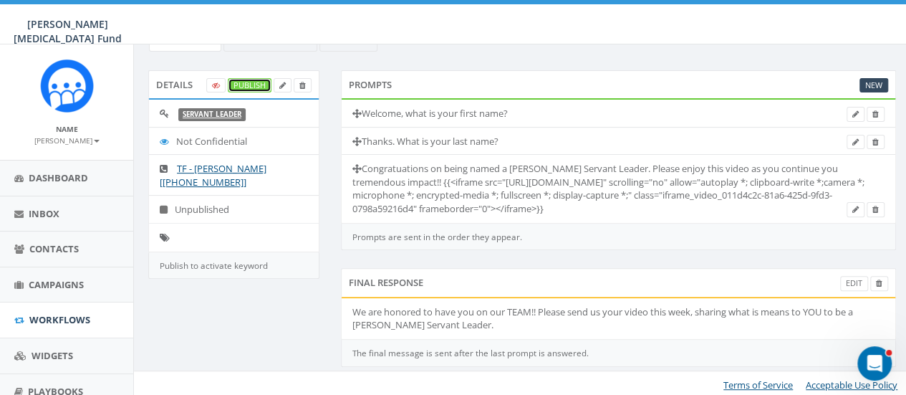
click at [255, 78] on link "Publish" at bounding box center [250, 85] width 44 height 15
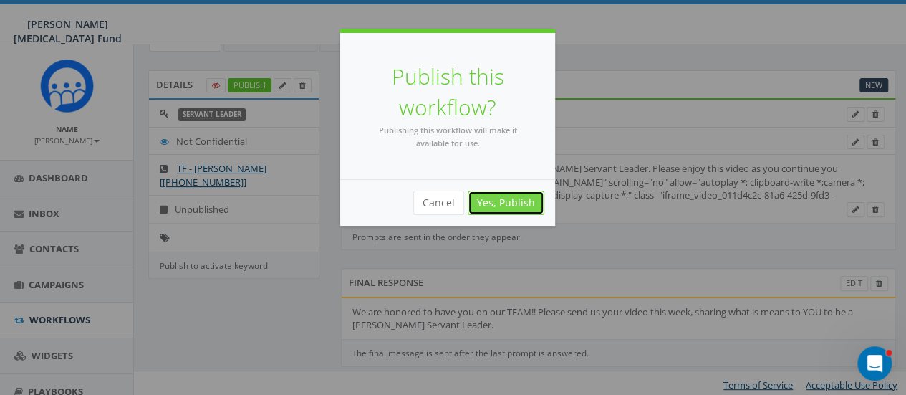
click at [507, 207] on link "Yes, Publish" at bounding box center [506, 203] width 77 height 24
